Goal: Navigation & Orientation: Go to known website

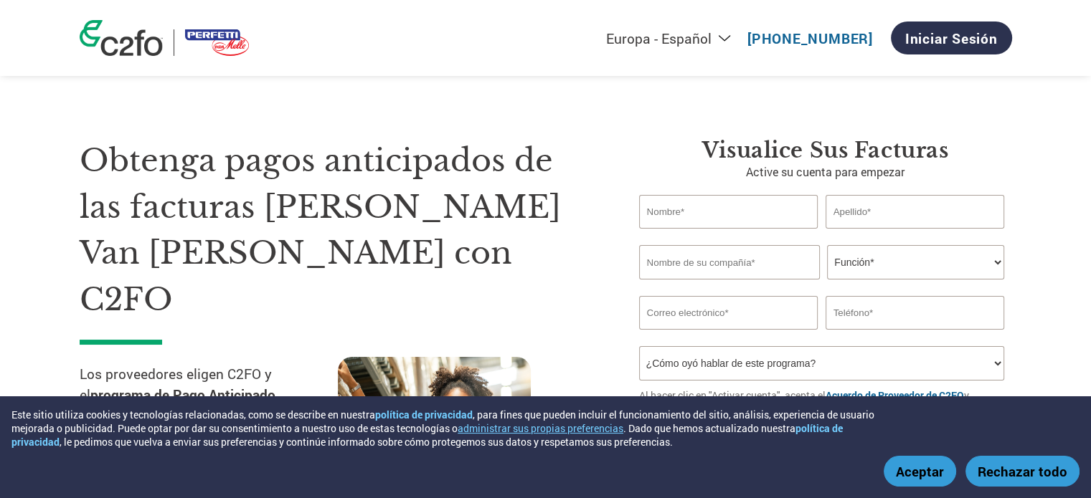
click at [1067, 294] on section "Obtenga pagos anticipados de las facturas [PERSON_NAME] Van [PERSON_NAME] con C…" at bounding box center [545, 313] width 1091 height 512
click at [937, 467] on button "Aceptar" at bounding box center [920, 471] width 72 height 31
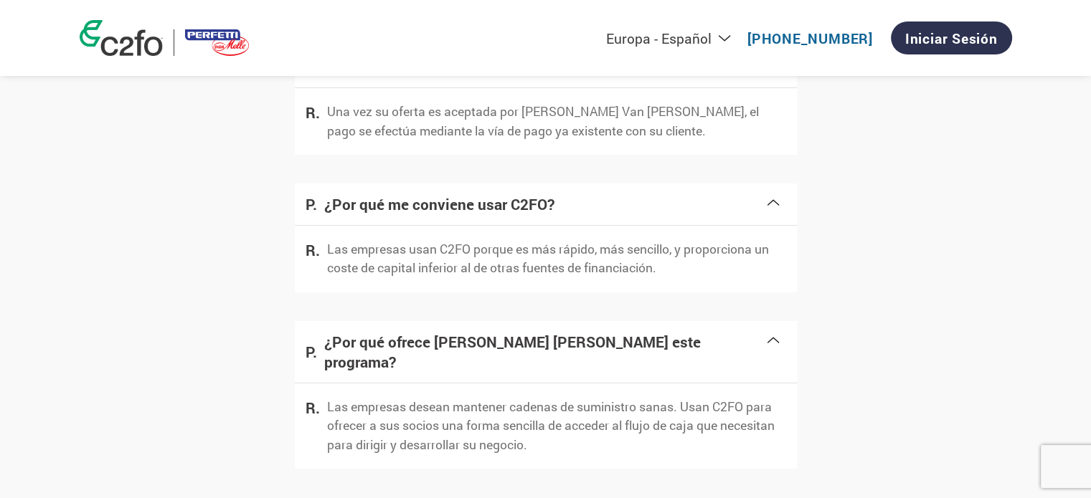
scroll to position [2597, 0]
click at [659, 41] on select "Americas - English Américas - Español [GEOGRAPHIC_DATA] - Português [GEOGRAPHIC…" at bounding box center [574, 38] width 332 height 18
select select "es-MX"
click at [499, 29] on select "Americas - English Américas - Español [GEOGRAPHIC_DATA] - Português [GEOGRAPHIC…" at bounding box center [574, 38] width 332 height 18
